Goal: Task Accomplishment & Management: Manage account settings

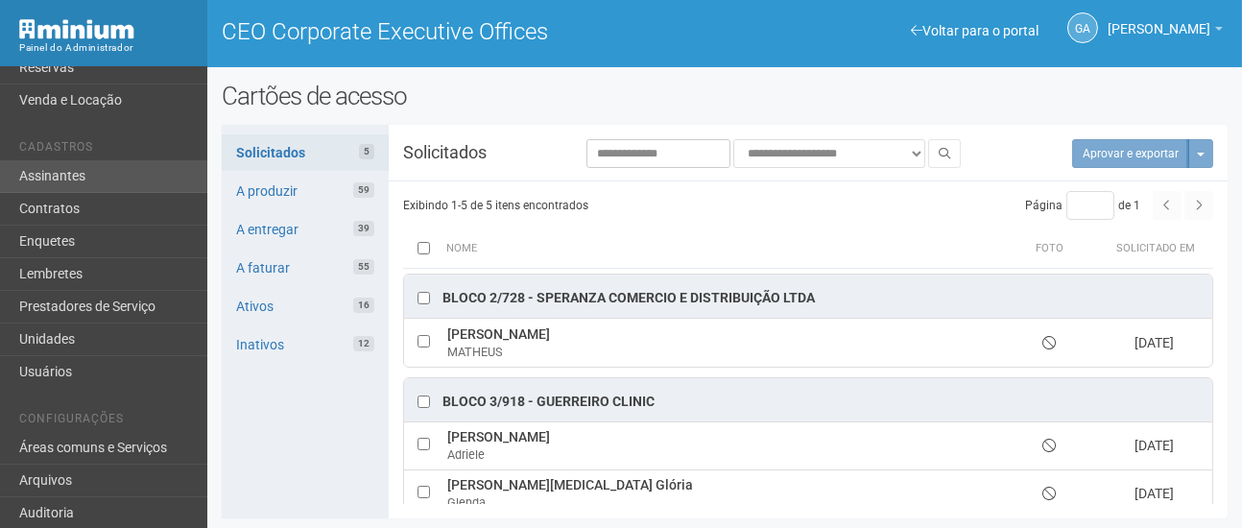
scroll to position [240, 0]
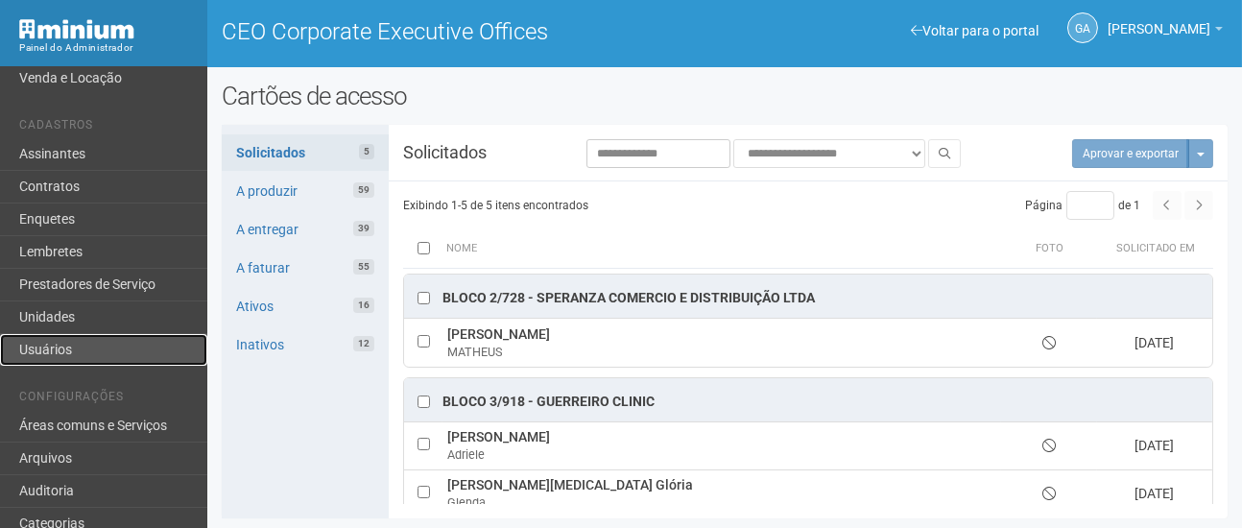
click at [69, 352] on link "Usuários" at bounding box center [103, 350] width 207 height 32
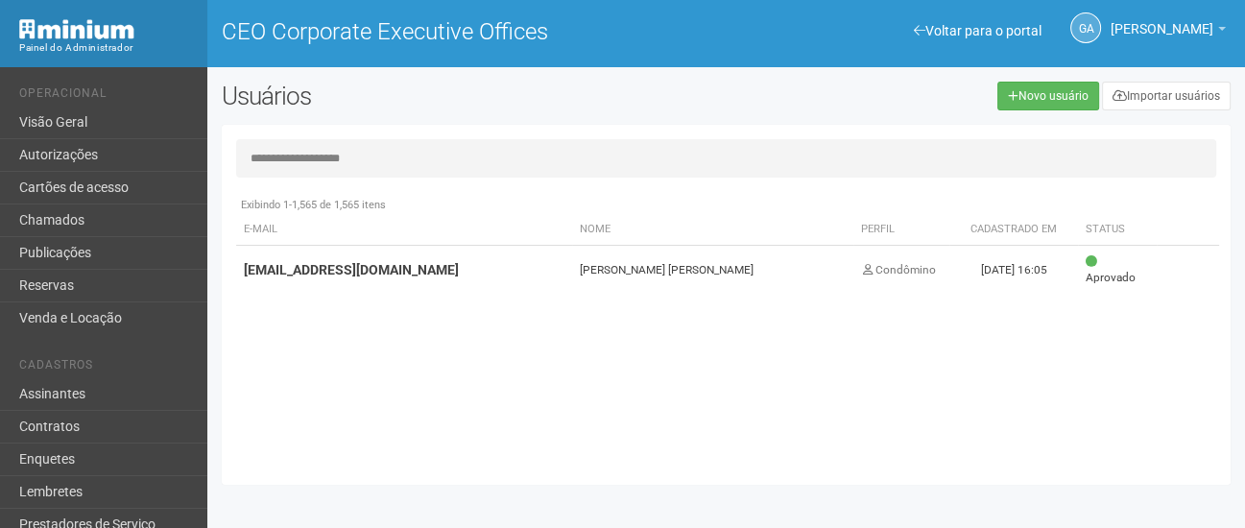
type input "**********"
click at [623, 266] on td "[PERSON_NAME] [PERSON_NAME]" at bounding box center [712, 270] width 281 height 49
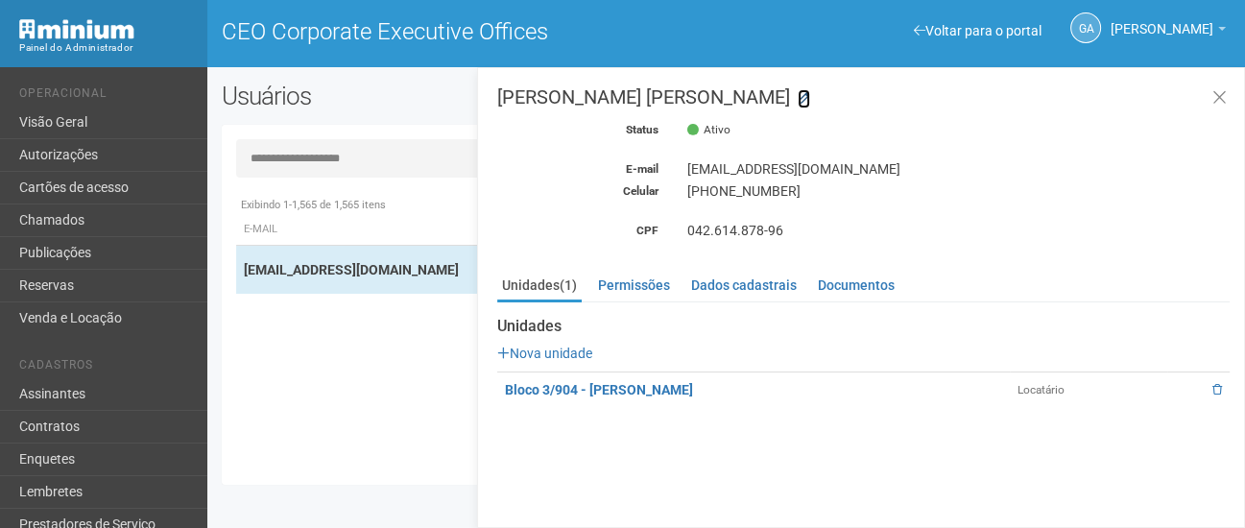
click at [798, 90] on link at bounding box center [804, 98] width 12 height 19
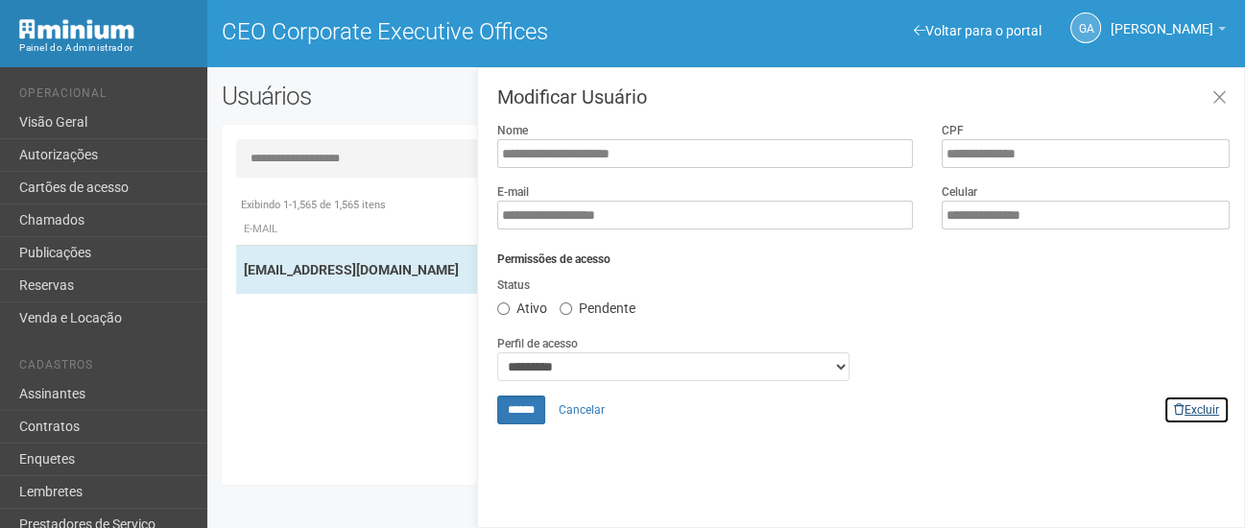
drag, startPoint x: 1195, startPoint y: 411, endPoint x: 712, endPoint y: 73, distance: 589.4
click at [1195, 411] on link "Excluir" at bounding box center [1197, 410] width 66 height 29
